Goal: Task Accomplishment & Management: Manage account settings

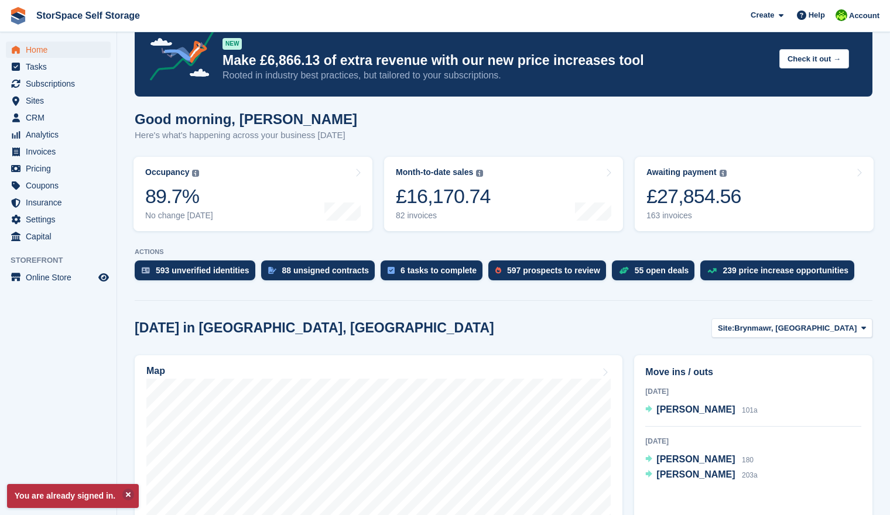
scroll to position [221, 0]
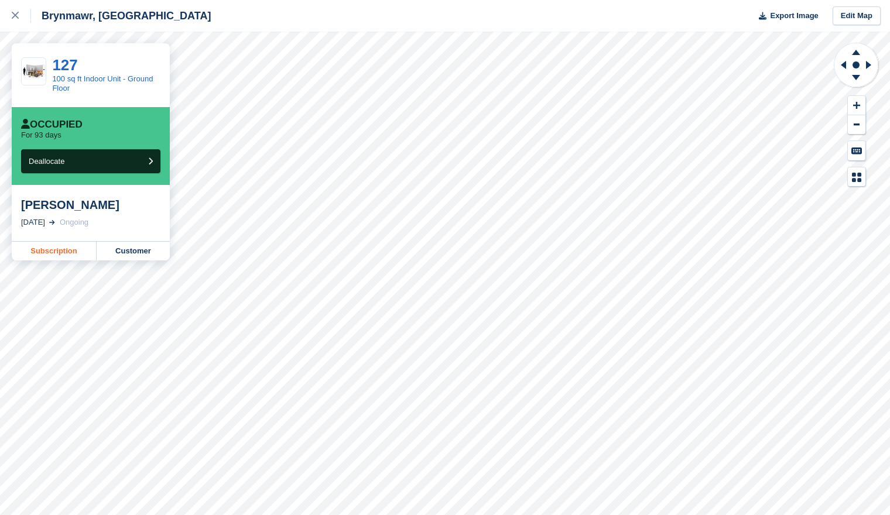
click at [52, 248] on link "Subscription" at bounding box center [54, 251] width 85 height 19
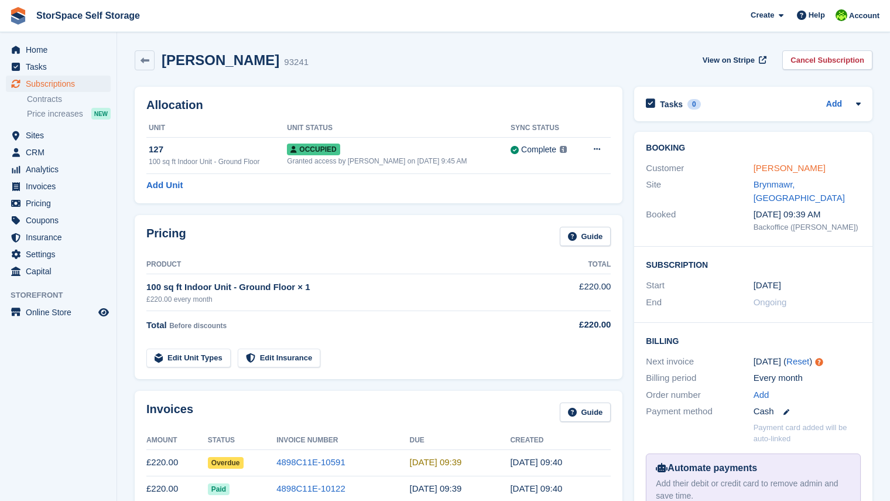
click at [787, 167] on link "[PERSON_NAME]" at bounding box center [790, 168] width 72 height 10
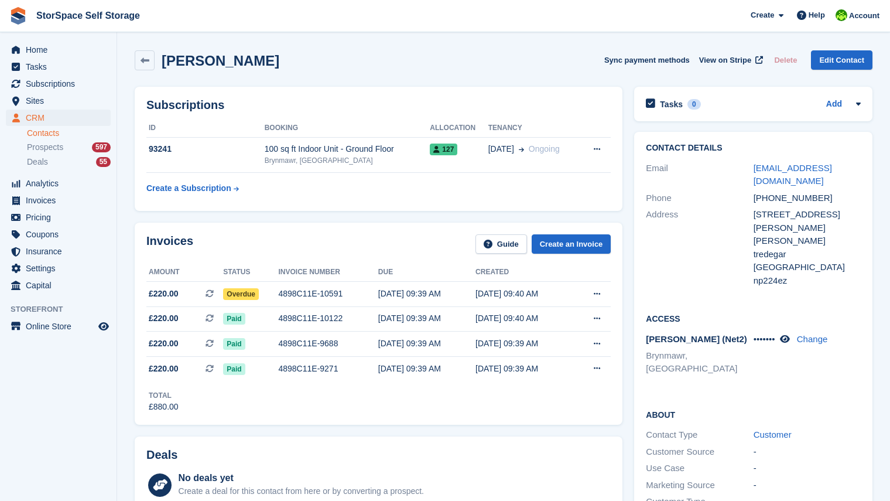
drag, startPoint x: 889, startPoint y: 37, endPoint x: 912, endPoint y: 47, distance: 25.2
click at [890, 47] on html "StorSpace Self Storage Create Subscription Invoice Contact Deal Discount Page H…" at bounding box center [445, 250] width 890 height 501
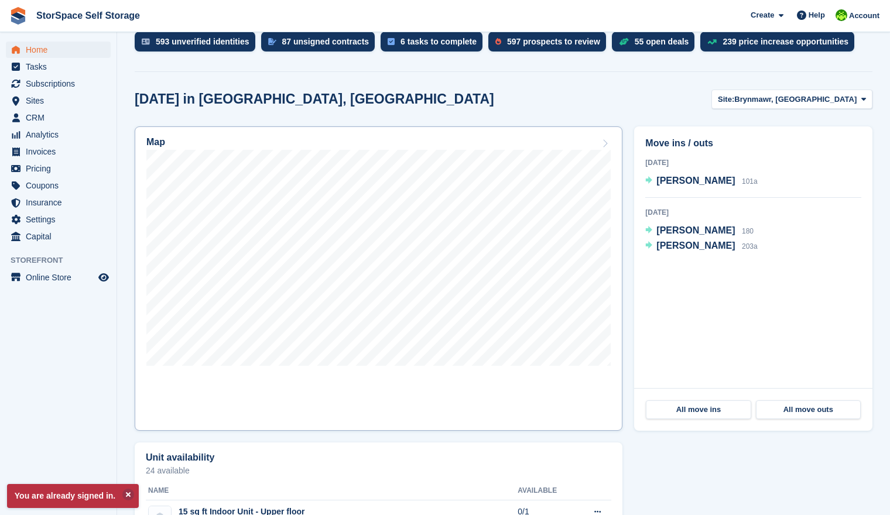
scroll to position [178, 0]
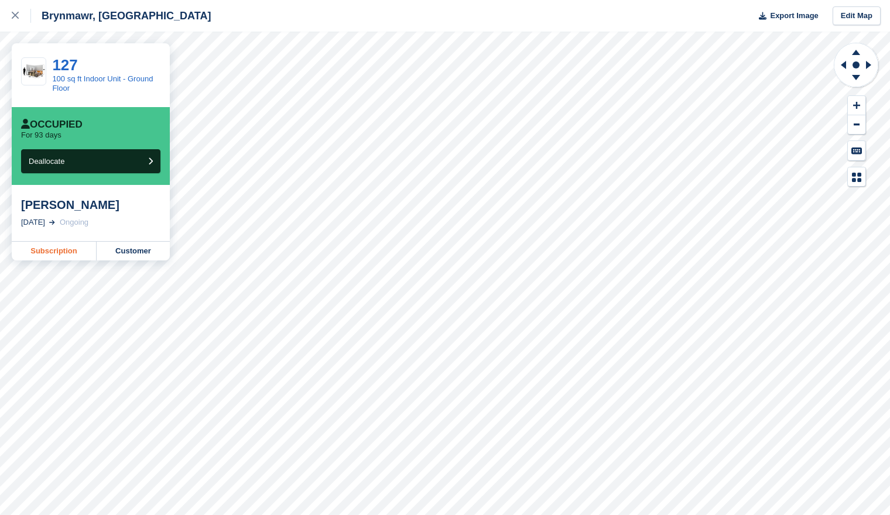
click at [55, 245] on link "Subscription" at bounding box center [54, 251] width 85 height 19
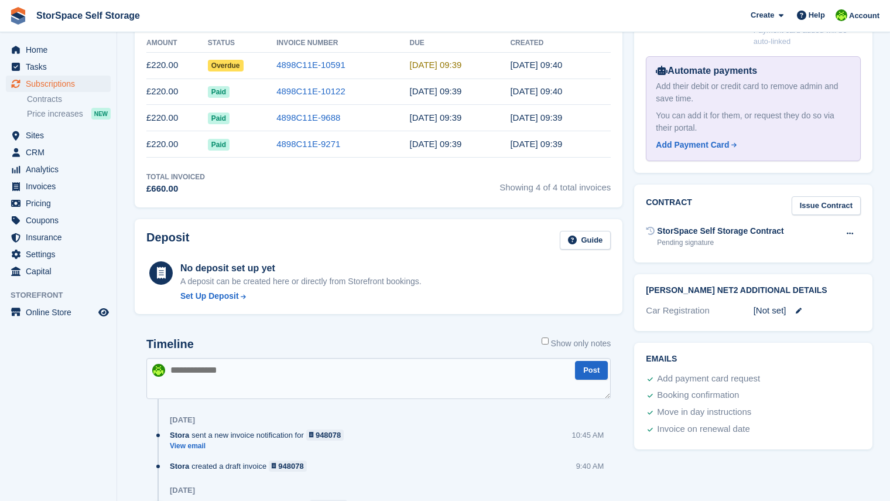
scroll to position [440, 0]
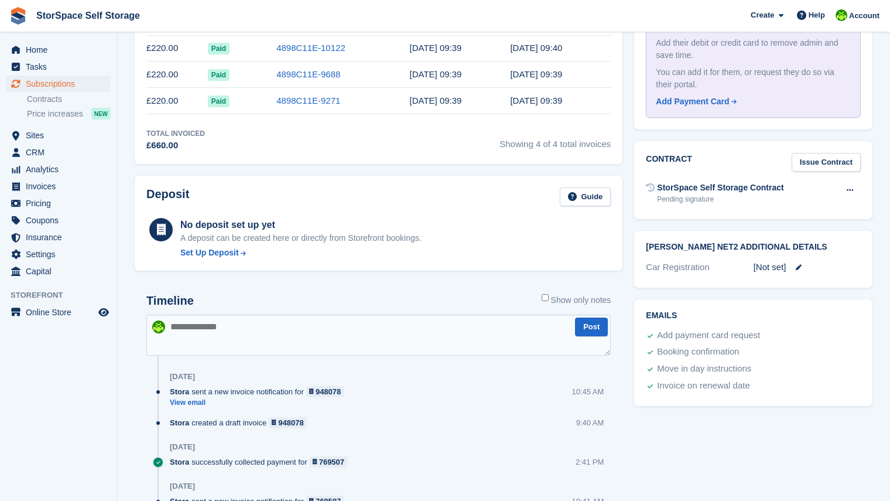
click at [315, 341] on textarea at bounding box center [378, 334] width 464 height 41
click at [488, 343] on textarea at bounding box center [378, 334] width 464 height 41
click at [396, 333] on textarea at bounding box center [378, 334] width 464 height 41
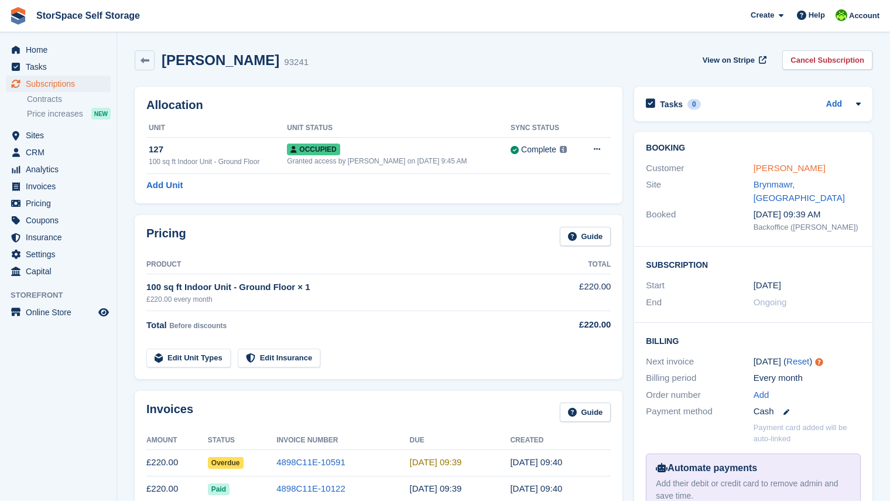
click at [777, 169] on link "[PERSON_NAME]" at bounding box center [790, 168] width 72 height 10
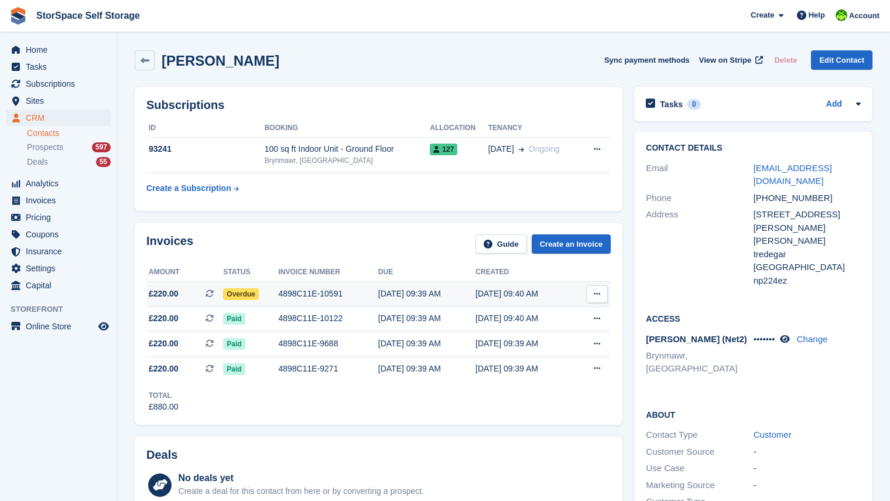
click at [327, 294] on div "4898C11E-10591" at bounding box center [328, 294] width 100 height 12
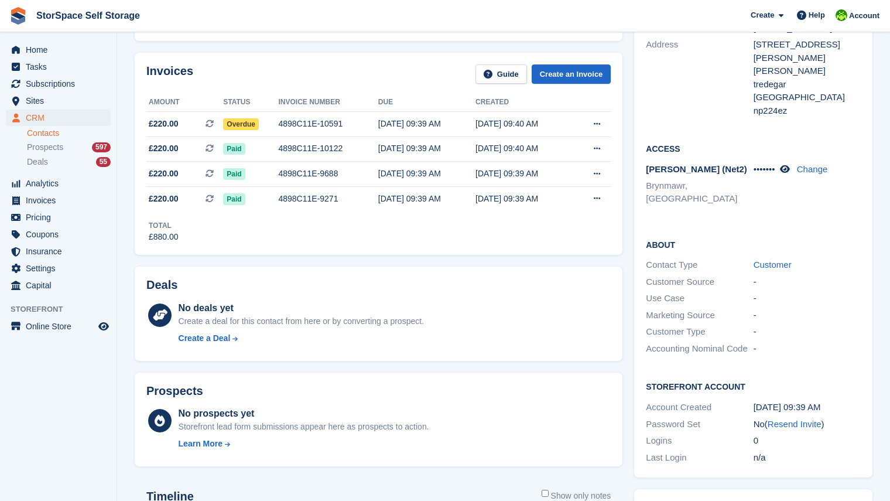
scroll to position [509, 0]
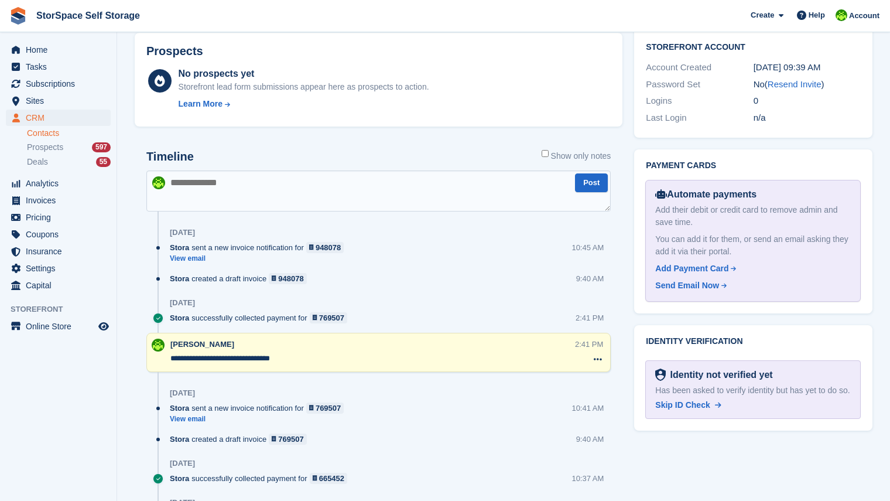
click at [248, 198] on textarea at bounding box center [378, 190] width 464 height 41
type textarea "**********"
click at [602, 179] on button "Post" at bounding box center [591, 182] width 33 height 19
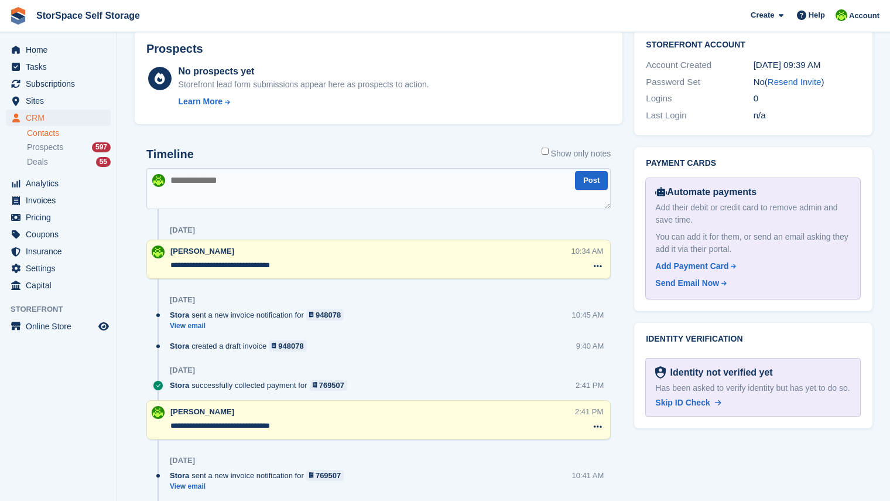
scroll to position [0, 0]
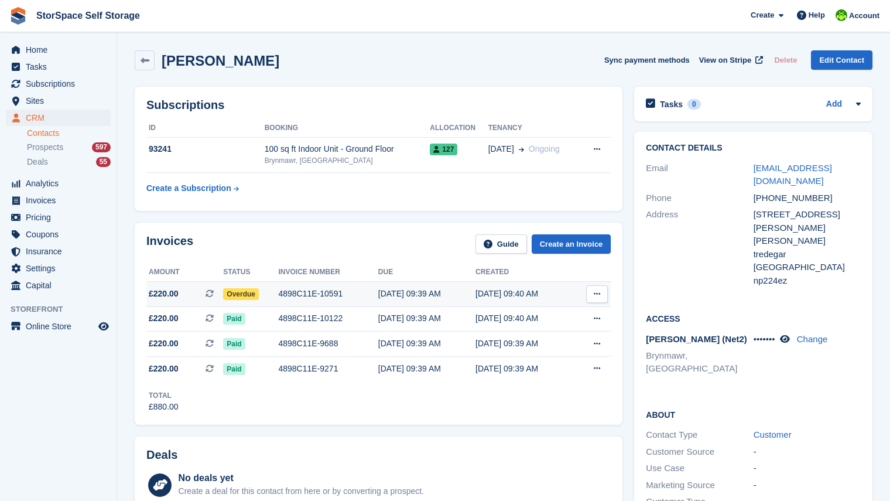
click at [357, 283] on td "4898C11E-10591" at bounding box center [328, 293] width 100 height 25
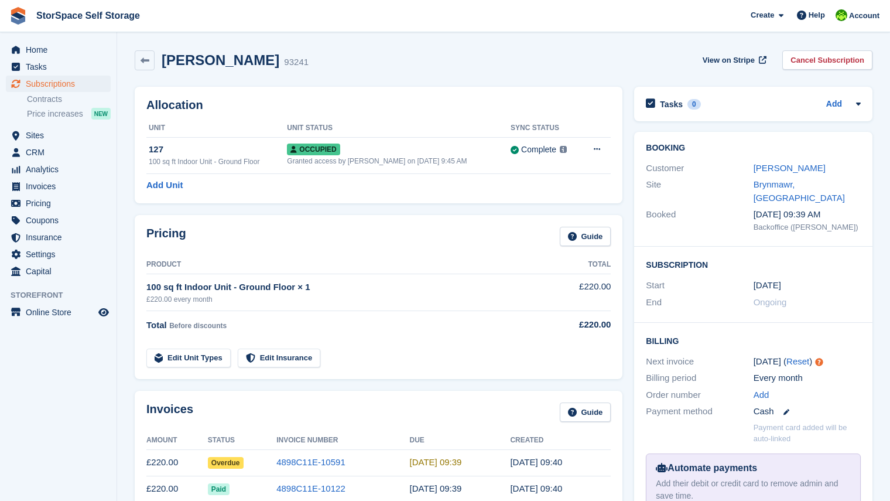
click at [52, 88] on span "Subscriptions" at bounding box center [61, 84] width 70 height 16
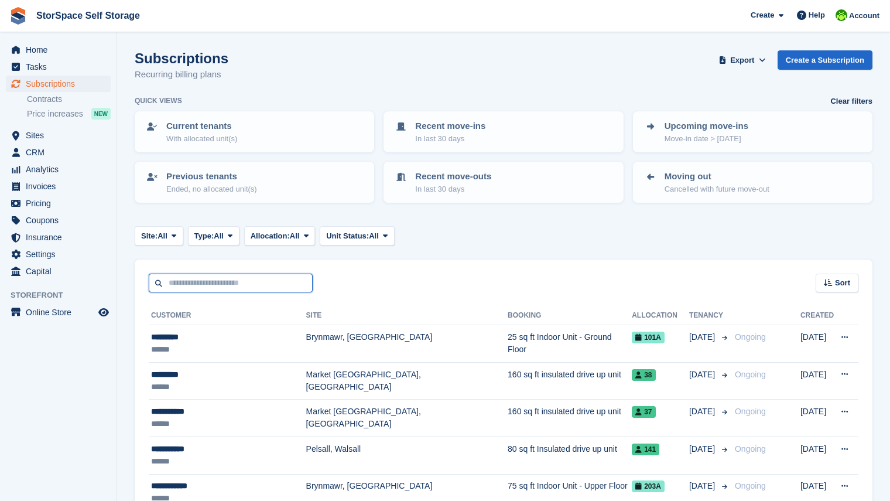
click at [225, 285] on input "text" at bounding box center [231, 282] width 164 height 19
type input "******"
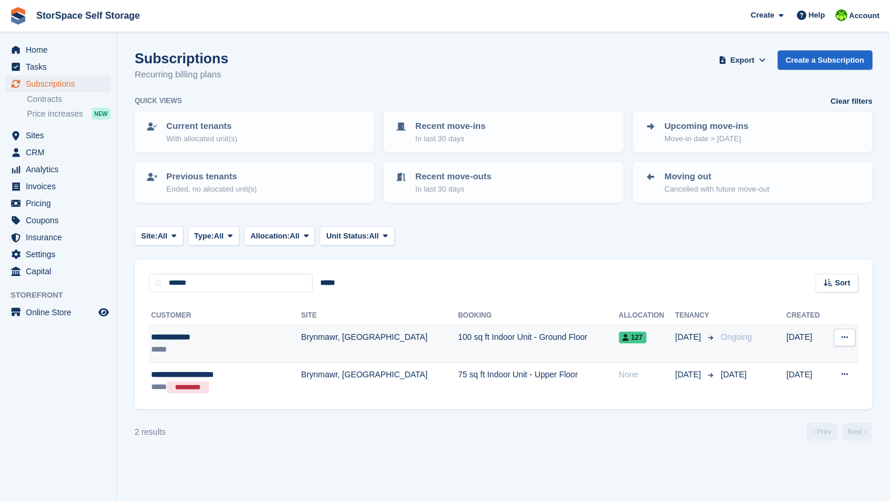
click at [264, 331] on div "**********" at bounding box center [211, 337] width 121 height 12
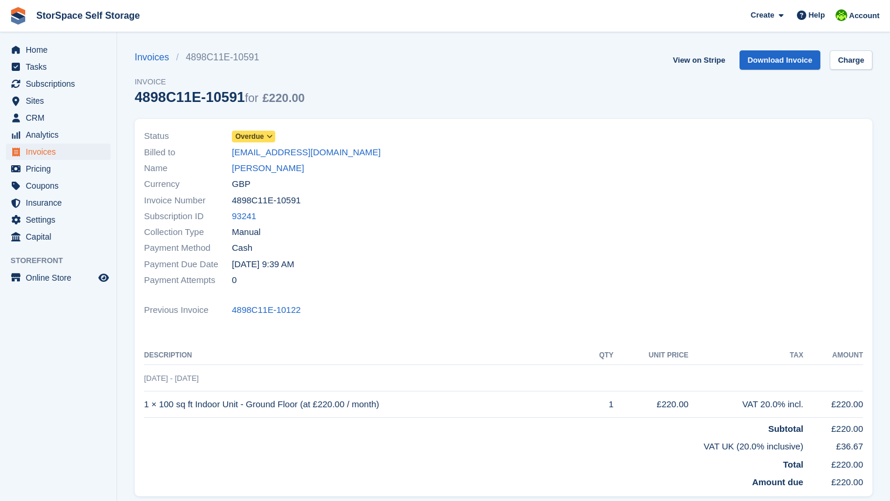
click at [272, 137] on icon at bounding box center [269, 136] width 6 height 7
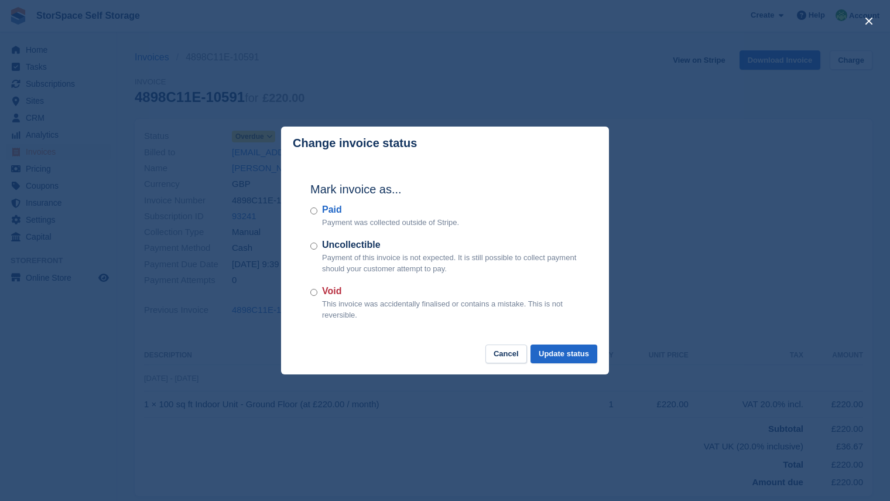
click at [320, 210] on div "Paid Payment was collected outside of Stripe." at bounding box center [444, 216] width 269 height 26
click at [319, 206] on div "Paid Payment was collected outside of Stripe." at bounding box center [444, 216] width 269 height 26
click at [553, 346] on button "Update status" at bounding box center [564, 353] width 67 height 19
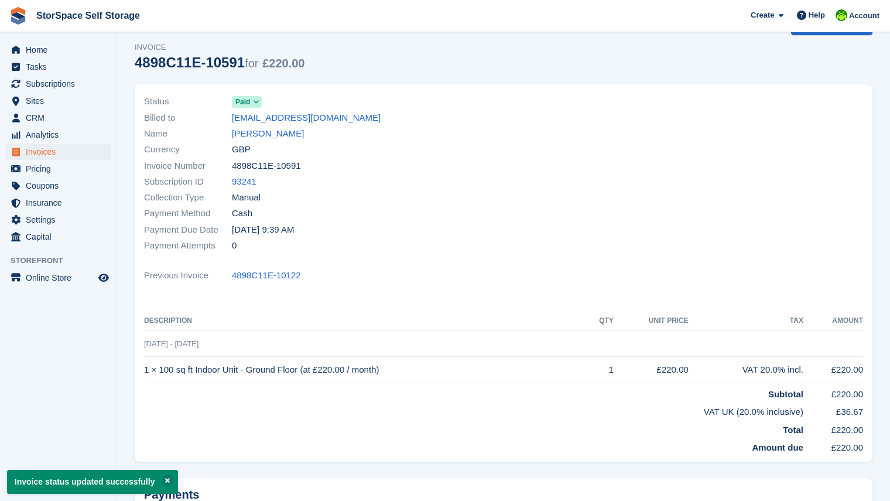
scroll to position [154, 0]
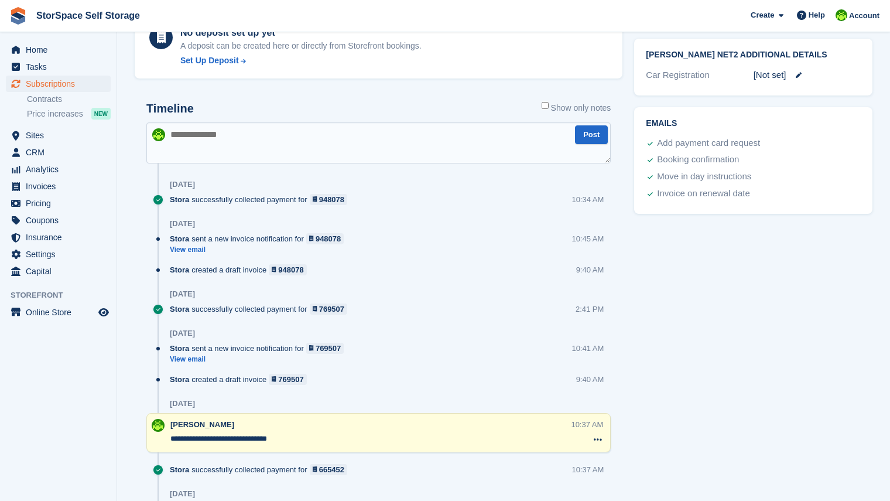
scroll to position [643, 0]
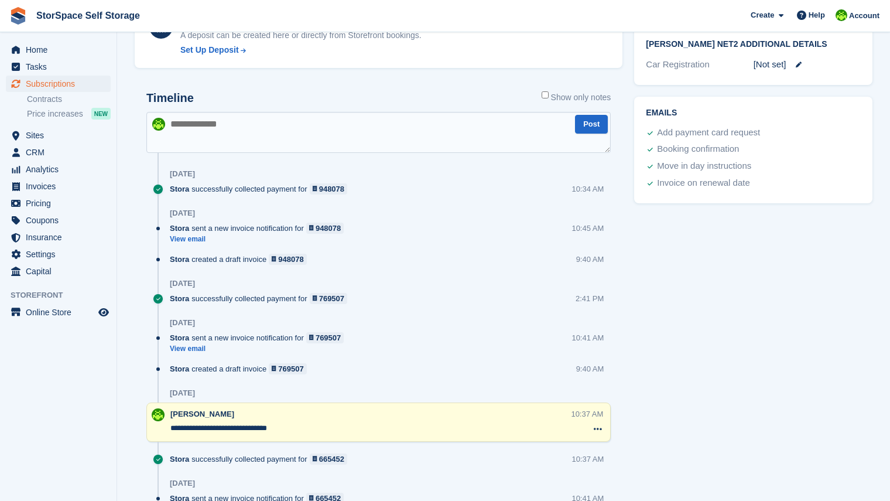
click at [219, 134] on textarea at bounding box center [378, 132] width 464 height 41
type textarea "**********"
click at [586, 122] on button "Post" at bounding box center [591, 124] width 33 height 19
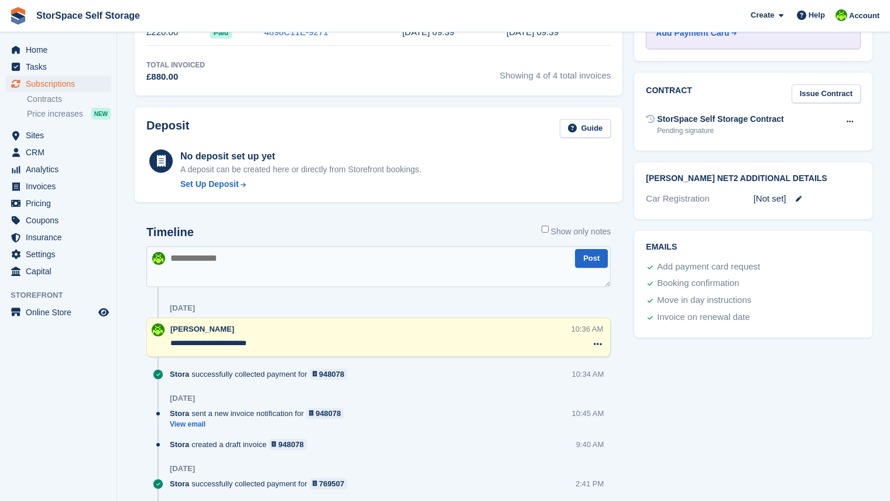
scroll to position [124, 0]
